Goal: Information Seeking & Learning: Find specific fact

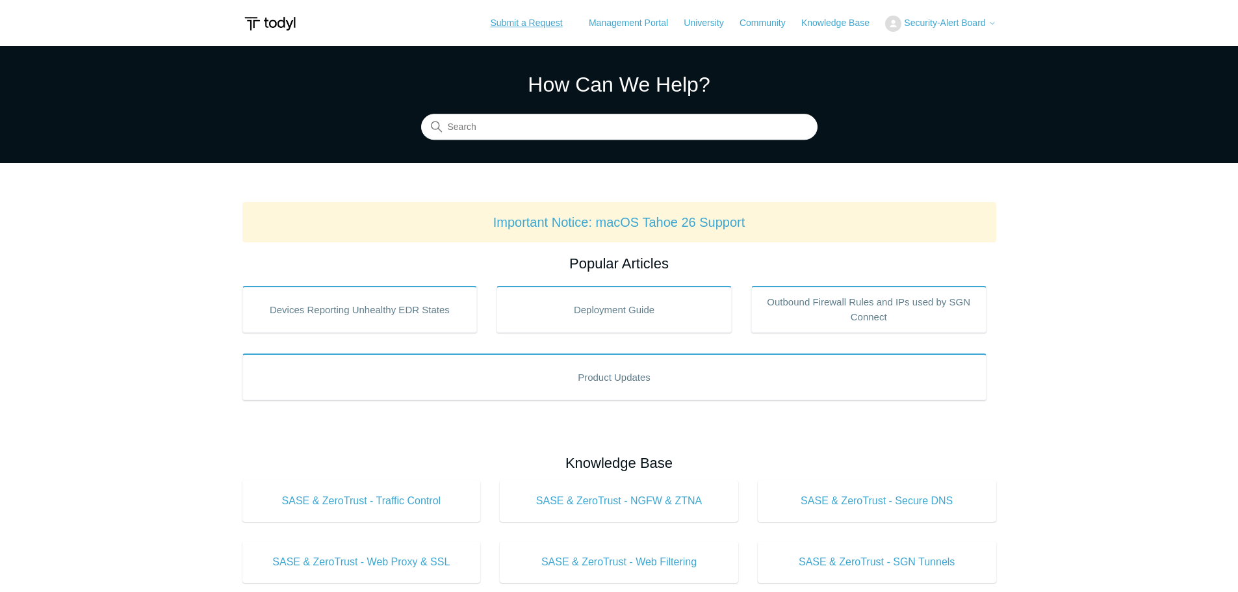
drag, startPoint x: 552, startPoint y: 26, endPoint x: 578, endPoint y: 40, distance: 29.1
click at [552, 27] on link "Submit a Request" at bounding box center [526, 22] width 98 height 21
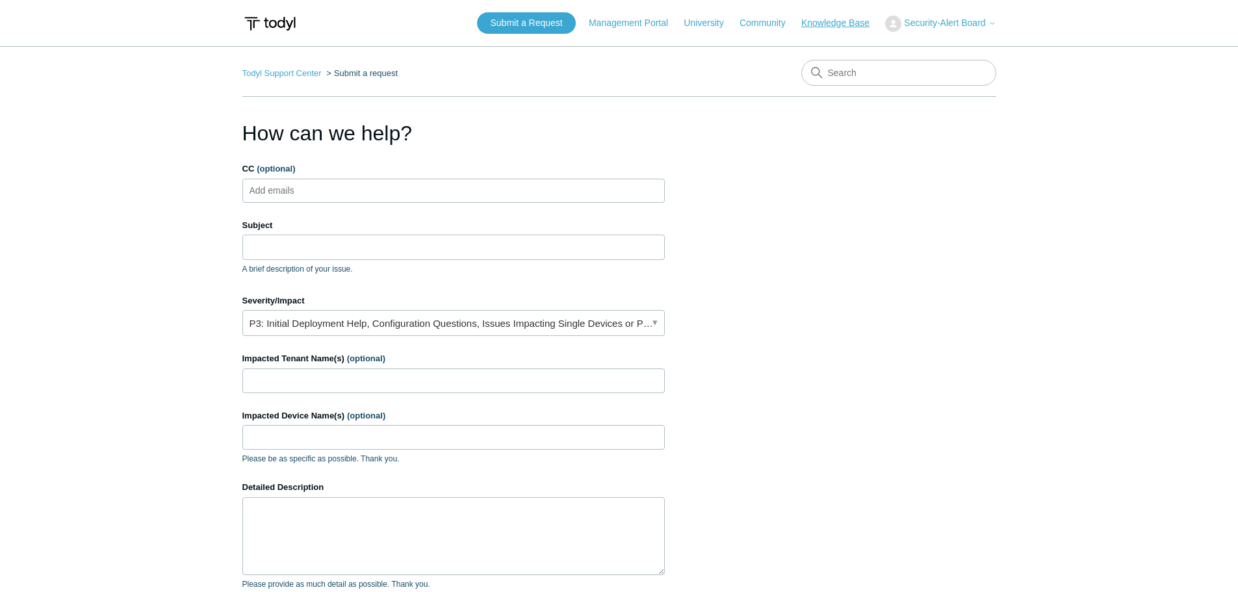
click at [807, 22] on link "Knowledge Base" at bounding box center [841, 23] width 81 height 14
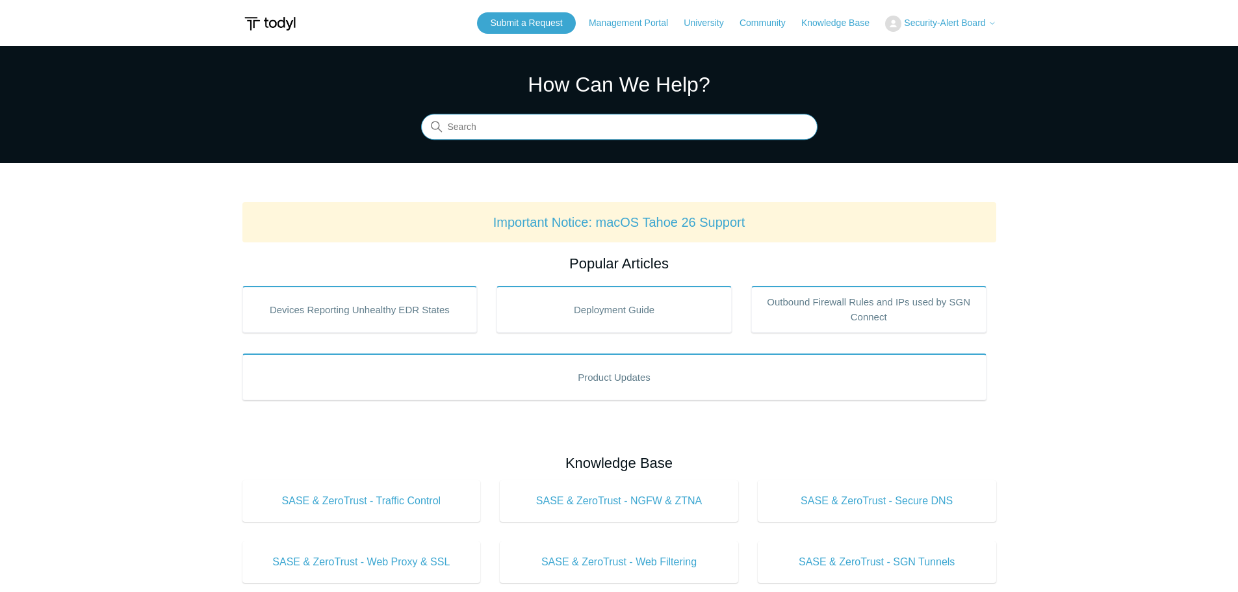
click at [549, 128] on input "Search" at bounding box center [619, 127] width 396 height 26
type input "malici"
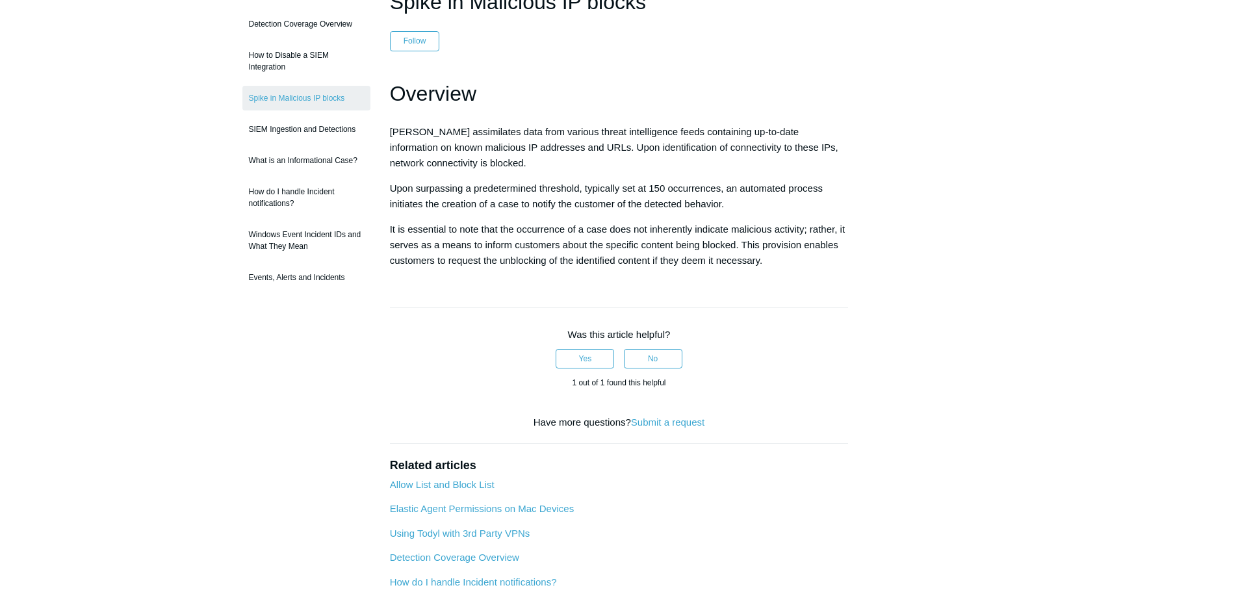
scroll to position [1, 0]
